Goal: Obtain resource: Obtain resource

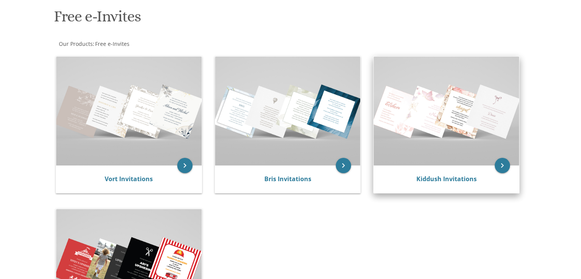
click at [419, 143] on img at bounding box center [447, 111] width 146 height 109
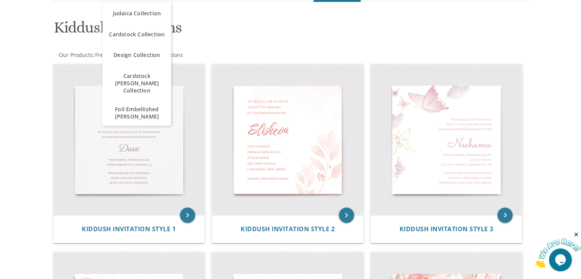
scroll to position [102, 0]
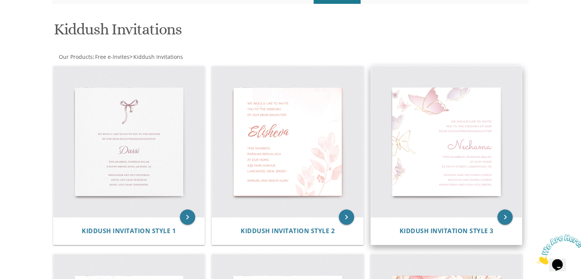
click at [462, 144] on img at bounding box center [446, 141] width 151 height 151
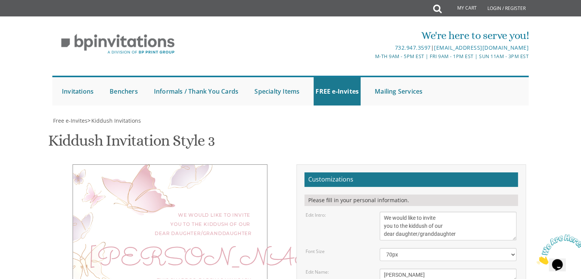
scroll to position [76, 0]
click at [442, 212] on textarea "We would like to invite you to the kiddush of our dear daughter/granddaughter" at bounding box center [448, 226] width 137 height 29
click at [383, 212] on textarea "We would like to invite you to the kiddush of our dear daughter/granddaughter" at bounding box center [448, 226] width 137 height 29
click at [483, 212] on textarea "We would like to invite you to the kiddush of our dear daughter/granddaughter" at bounding box center [448, 226] width 137 height 29
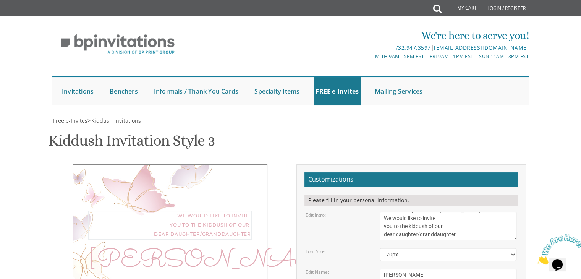
type textarea "With much gratitude to Hashem We would like to invite you to the kiddush of our…"
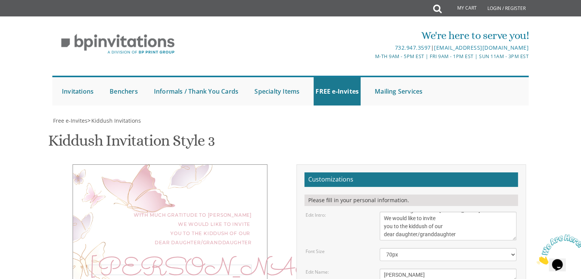
drag, startPoint x: 411, startPoint y: 199, endPoint x: 347, endPoint y: 199, distance: 63.4
click at [347, 269] on div "Edit Name: Nechama" at bounding box center [411, 275] width 222 height 13
type textarea "Chana"
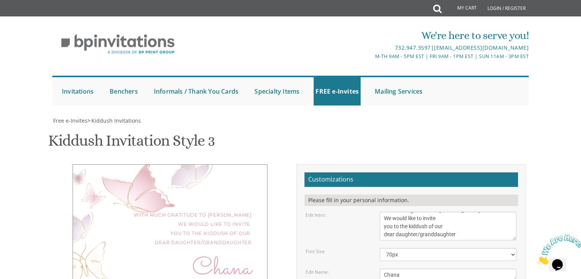
drag, startPoint x: 459, startPoint y: 220, endPoint x: 417, endPoint y: 220, distance: 42.4
drag, startPoint x: 421, startPoint y: 189, endPoint x: 369, endPoint y: 188, distance: 52.4
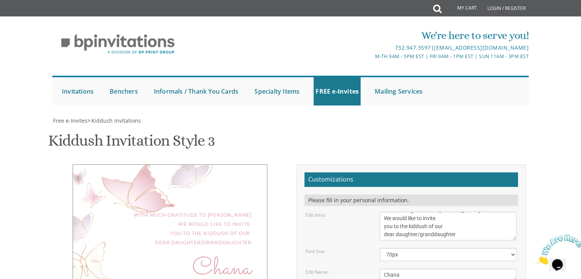
drag, startPoint x: 429, startPoint y: 189, endPoint x: 364, endPoint y: 188, distance: 65.3
type textarea "This Shabbos, Parshas Eikev 91 Flintlock Drive, Lakewood, NJ"
drag, startPoint x: 453, startPoint y: 214, endPoint x: 337, endPoint y: 213, distance: 116.2
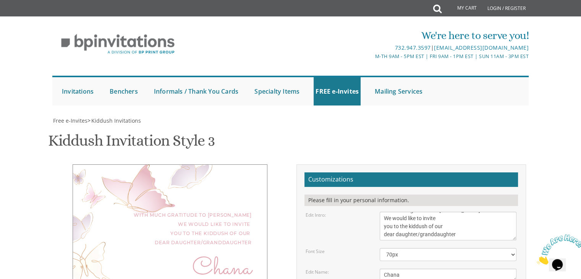
drag, startPoint x: 457, startPoint y: 223, endPoint x: 372, endPoint y: 222, distance: 84.8
drag, startPoint x: 440, startPoint y: 233, endPoint x: 345, endPoint y: 233, distance: 95.1
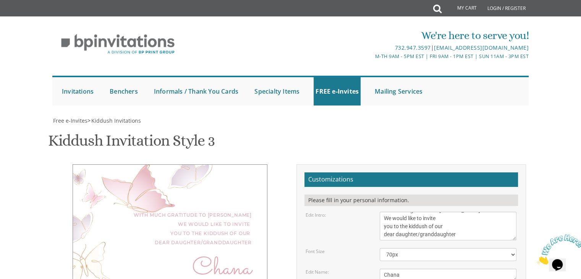
type textarea "Dovid and Shayna Fasman Shmuel and Shoshana Leah Fasman Avraham Dov and Judy Gl…"
type input "bracharoberg1@gmail.com"
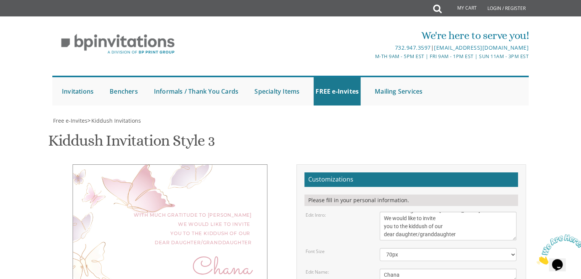
scroll to position [0, 0]
